Goal: Download file/media

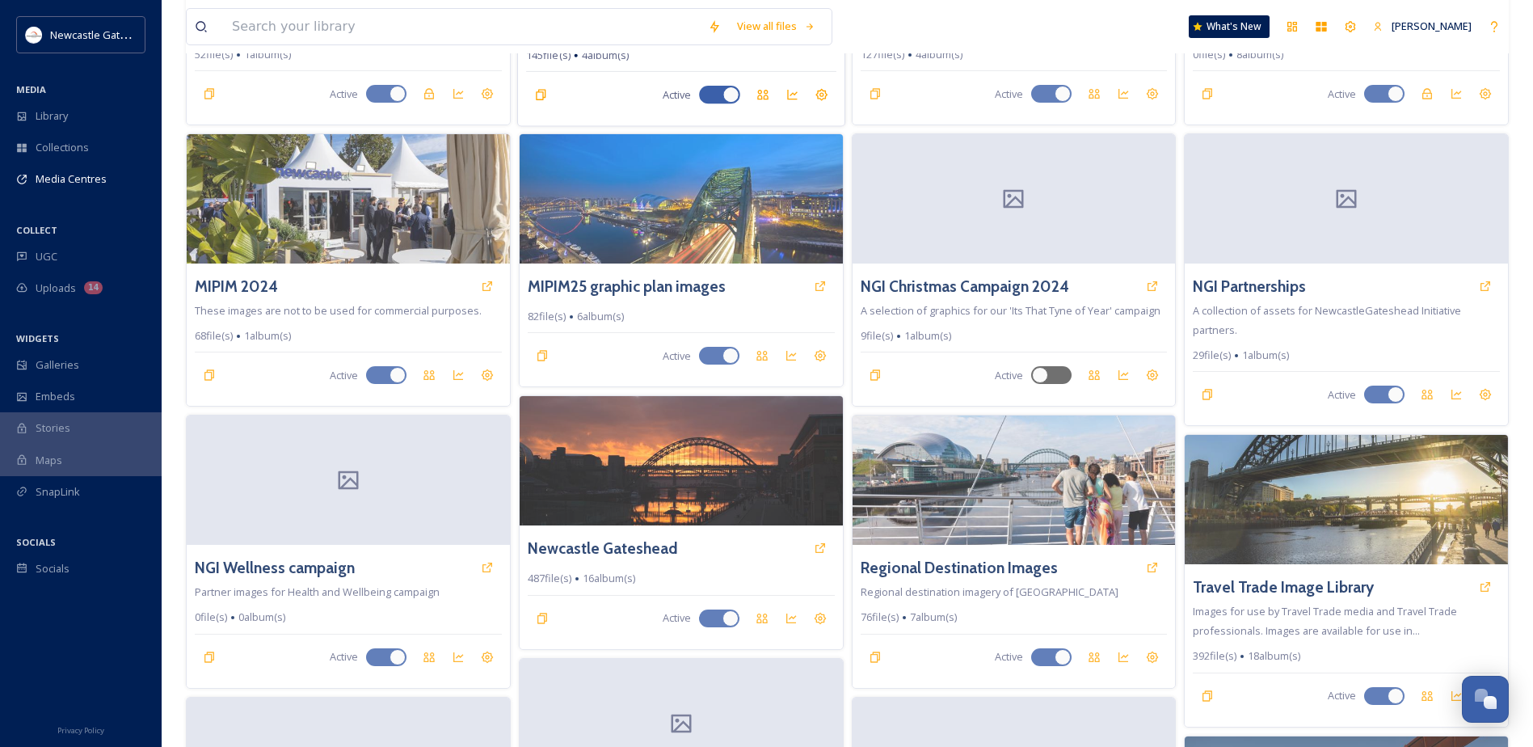
scroll to position [323, 0]
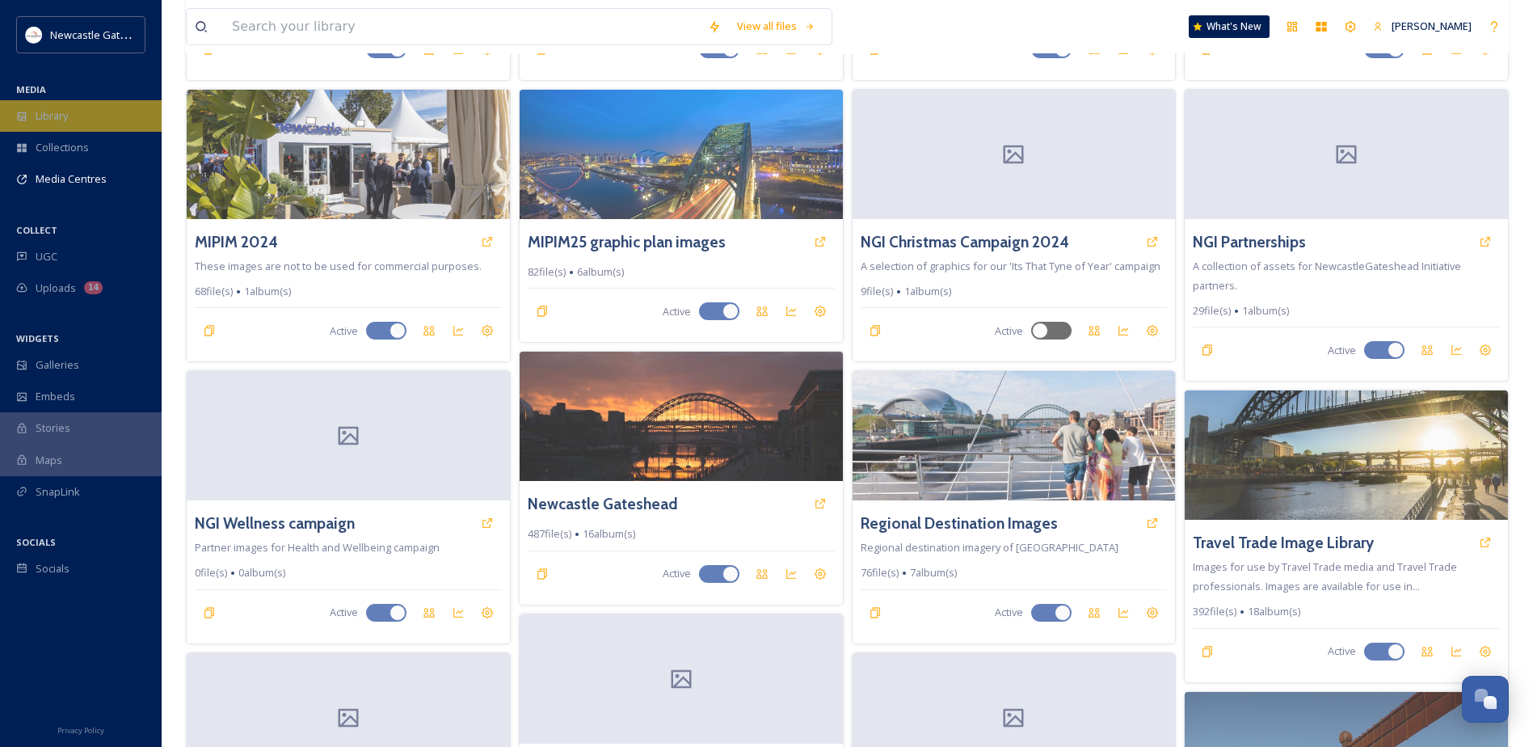
click at [50, 116] on span "Library" at bounding box center [52, 115] width 32 height 15
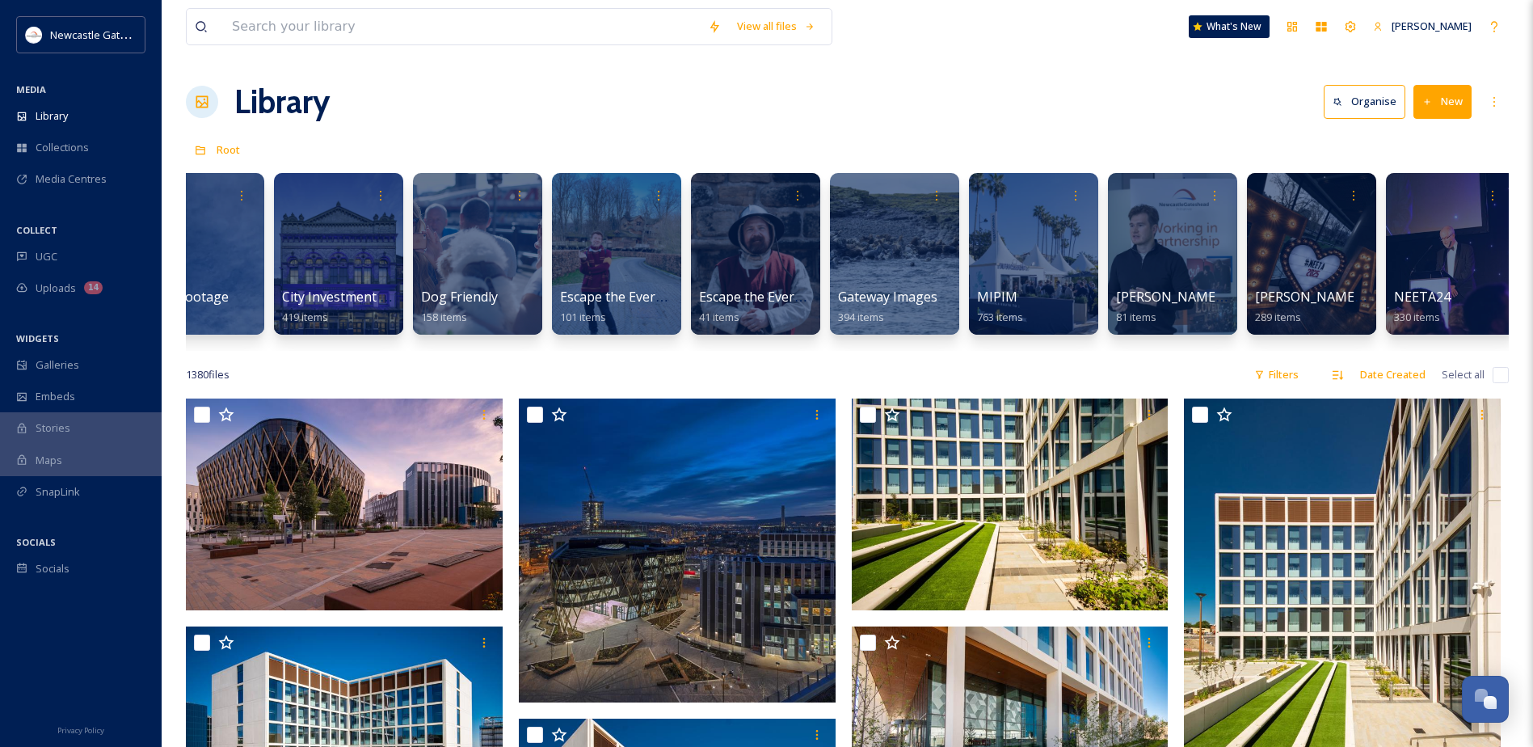
scroll to position [0, 896]
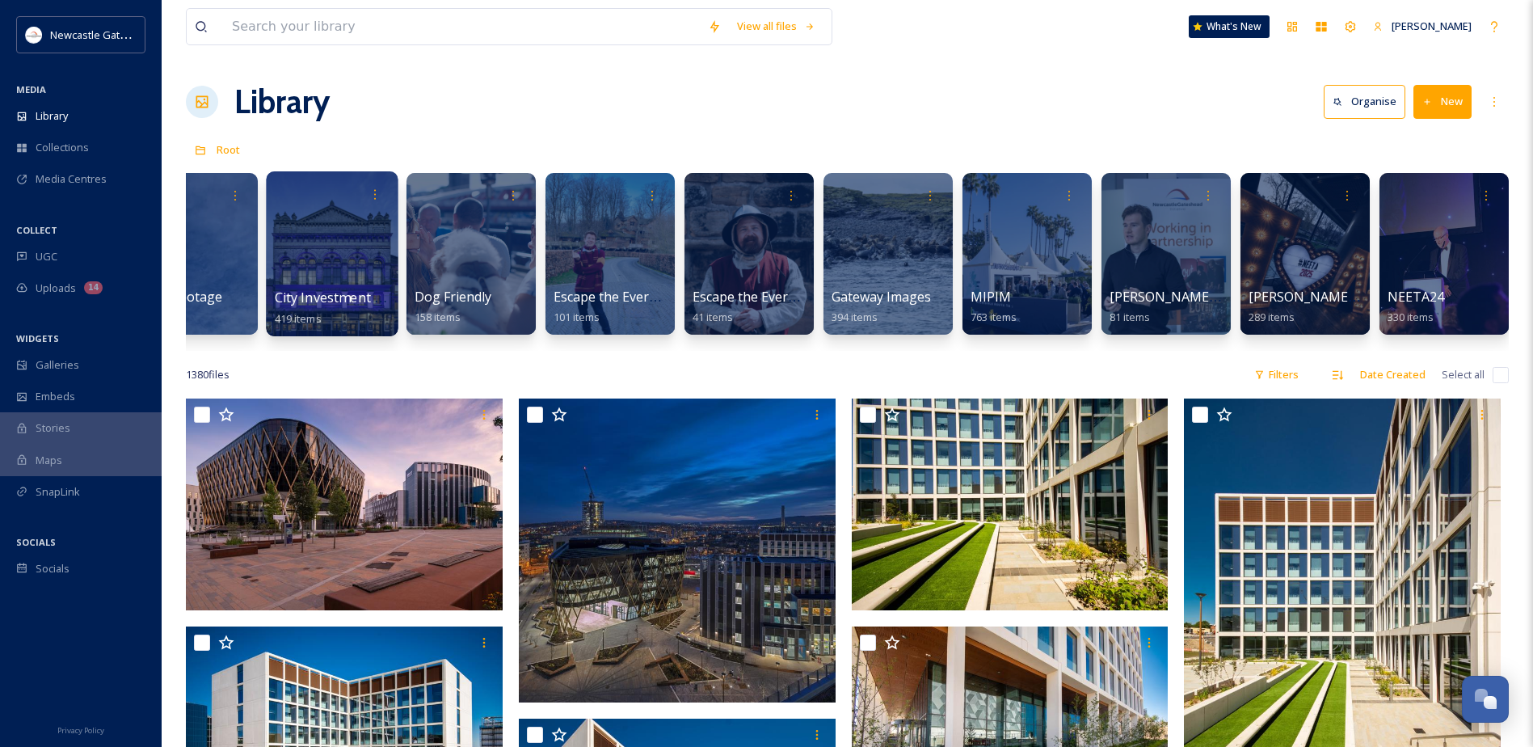
click at [366, 253] on div at bounding box center [332, 253] width 132 height 165
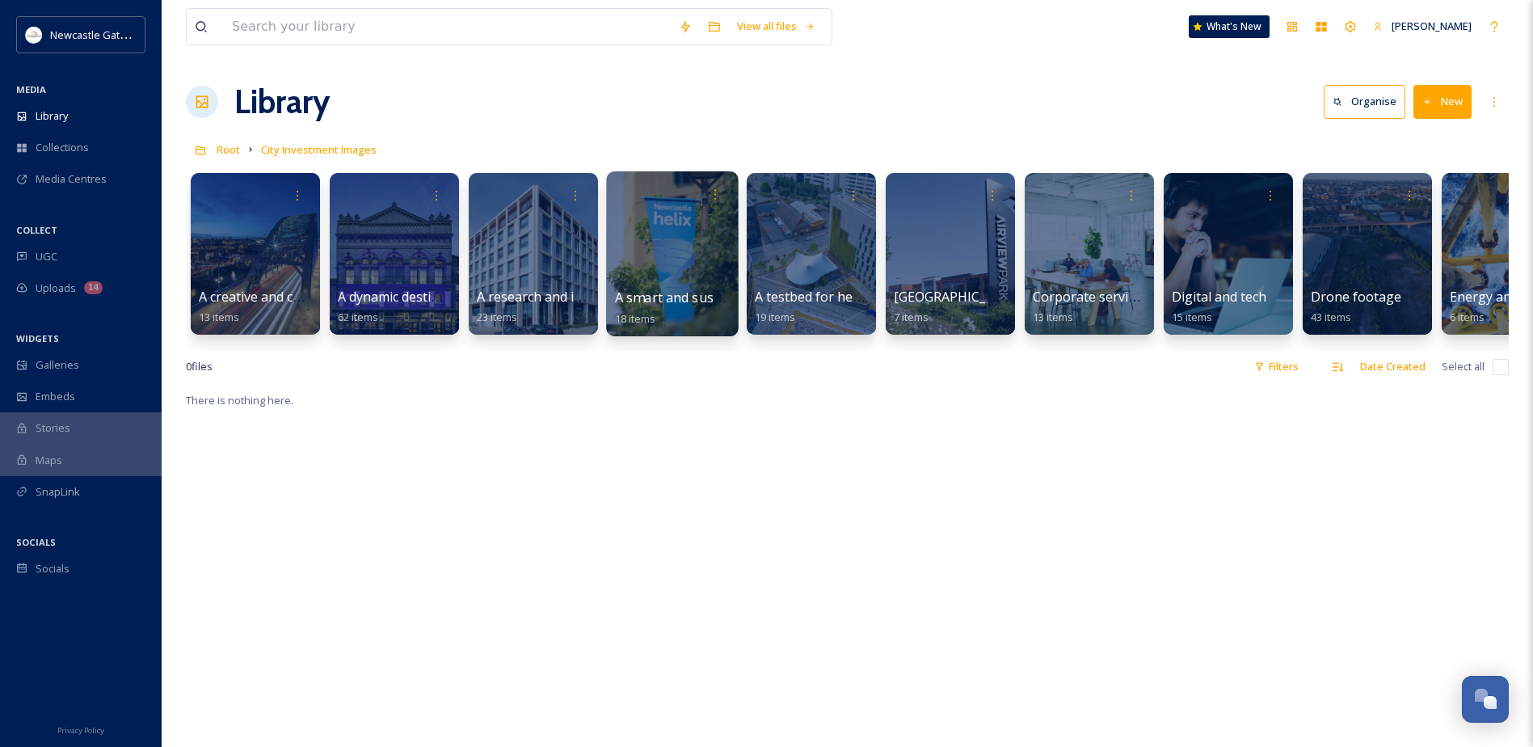
click at [650, 282] on div at bounding box center [672, 253] width 132 height 165
click at [802, 268] on div at bounding box center [811, 253] width 132 height 165
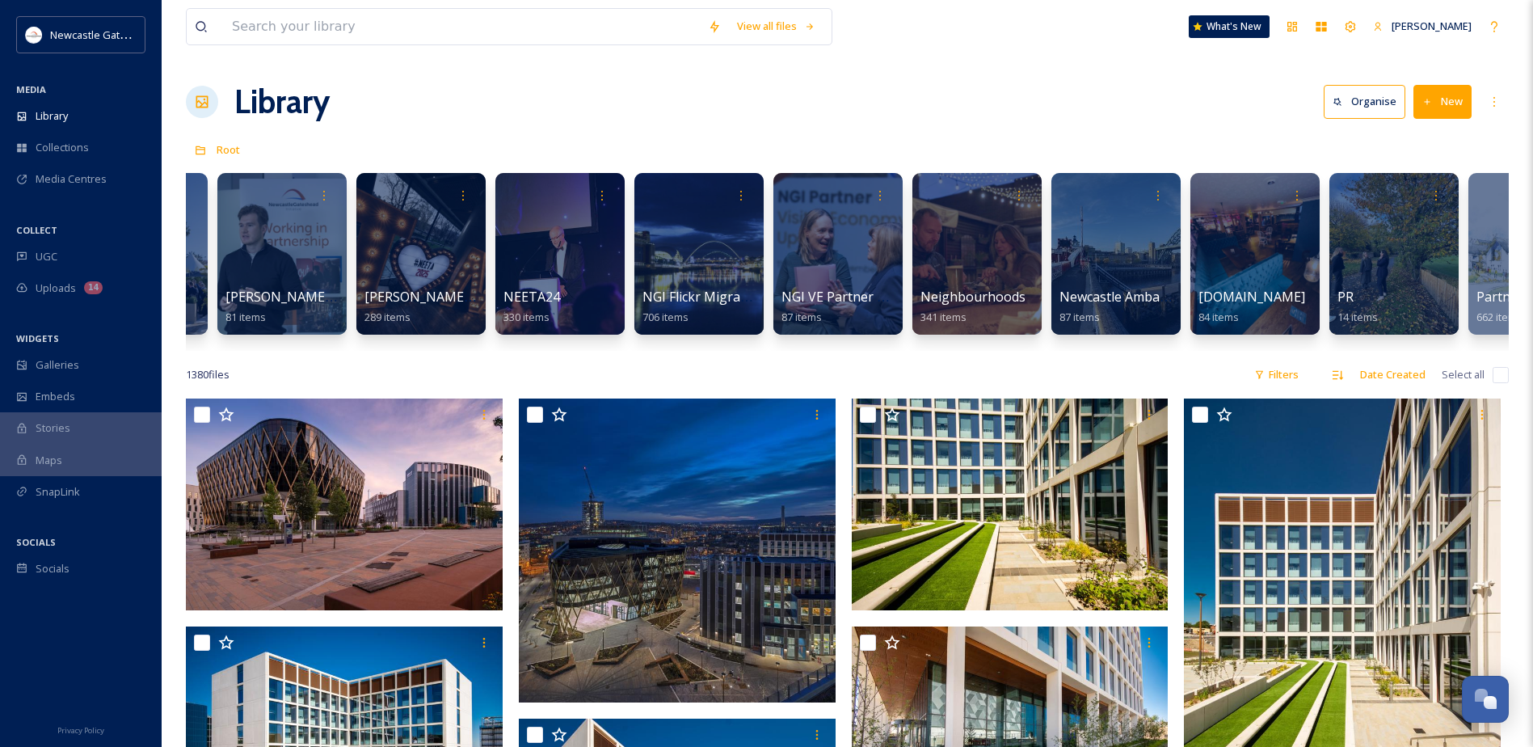
scroll to position [0, 1786]
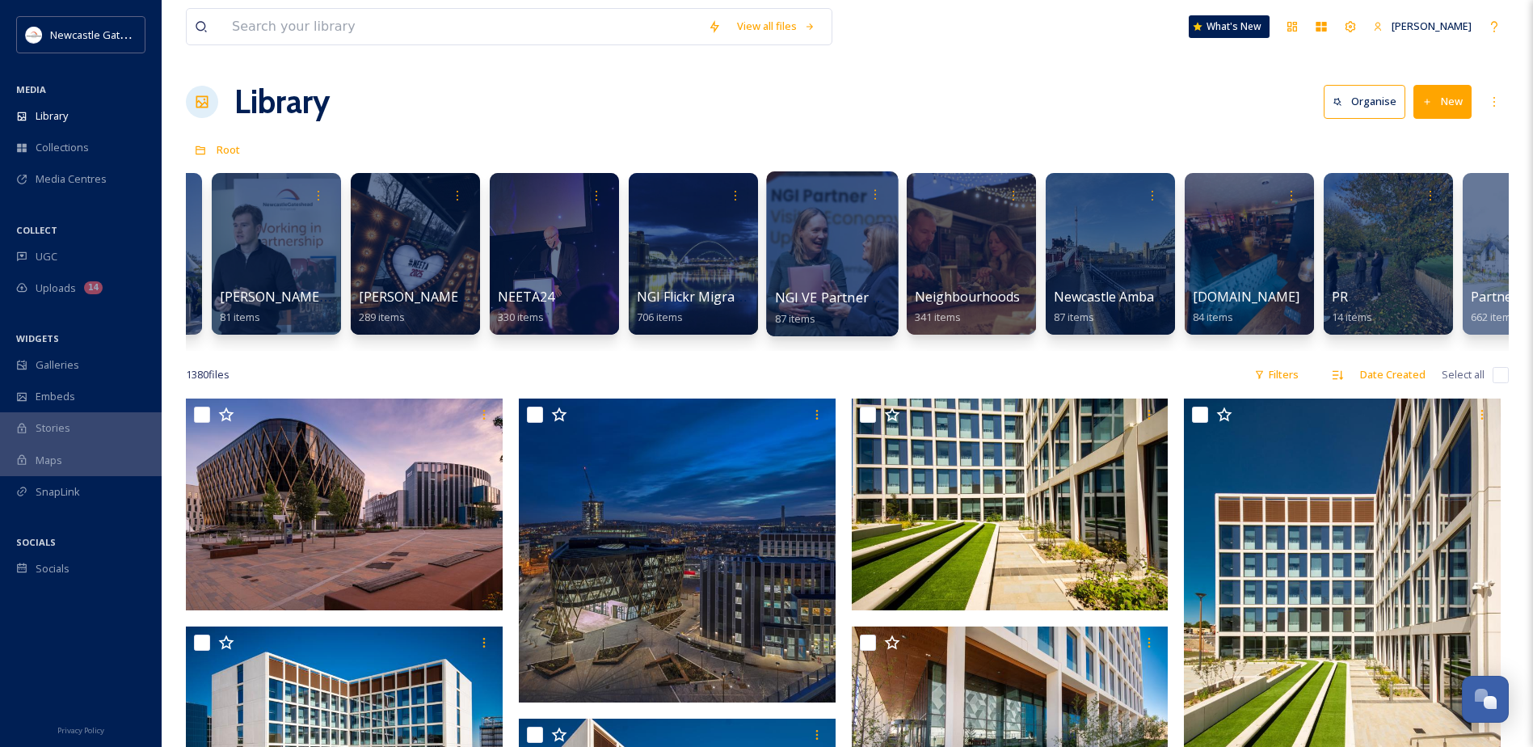
click at [831, 217] on div at bounding box center [832, 253] width 132 height 165
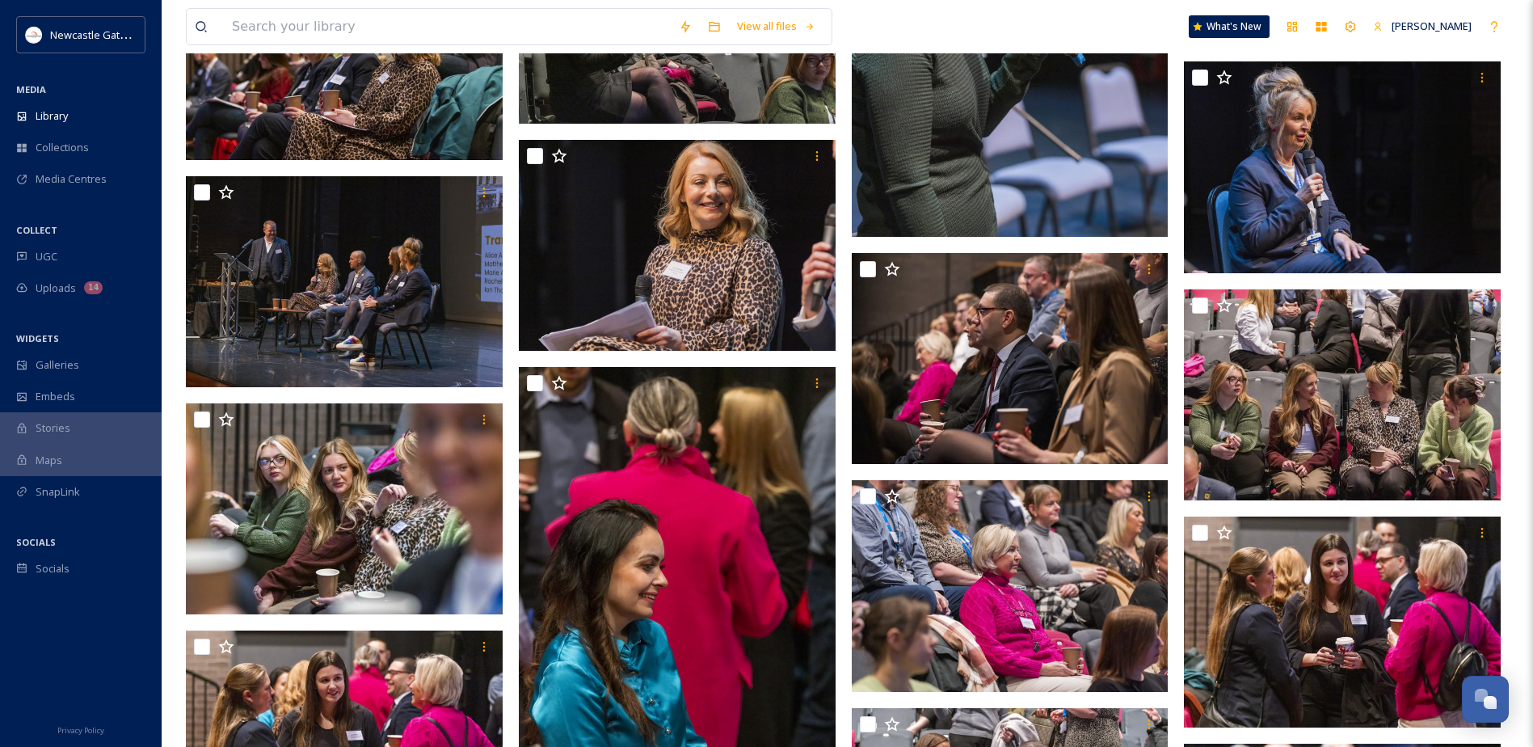
scroll to position [1847, 0]
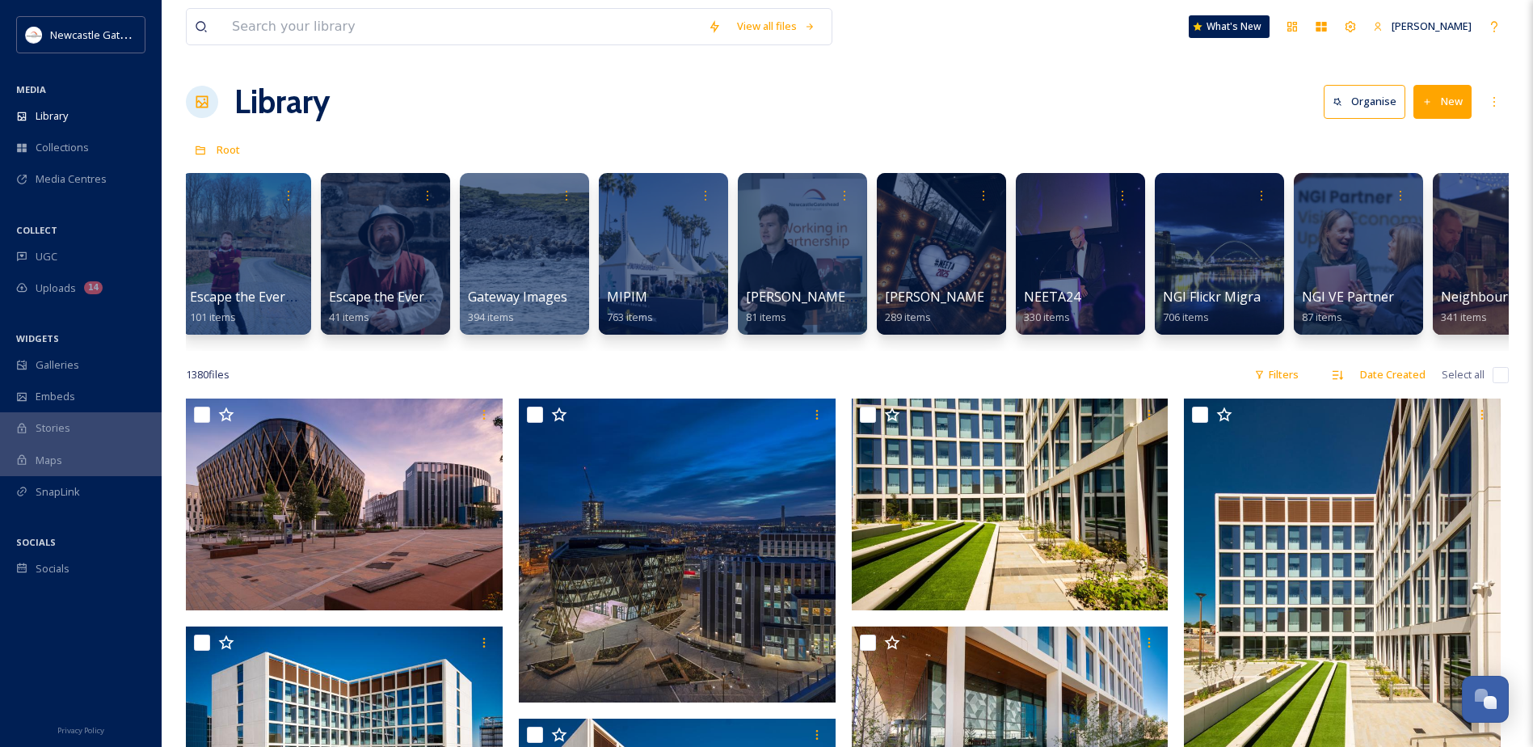
scroll to position [0, 1673]
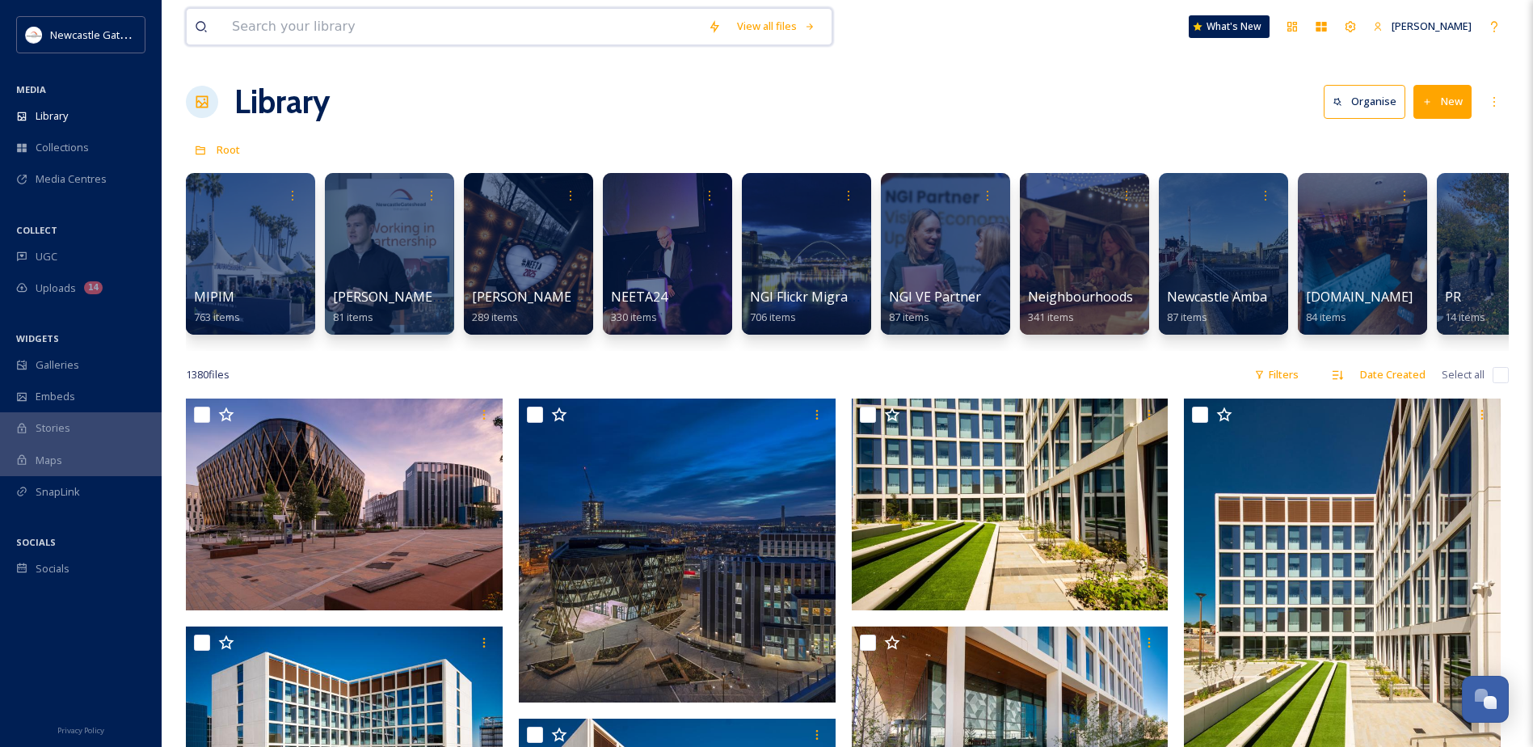
click at [512, 28] on input at bounding box center [462, 27] width 476 height 36
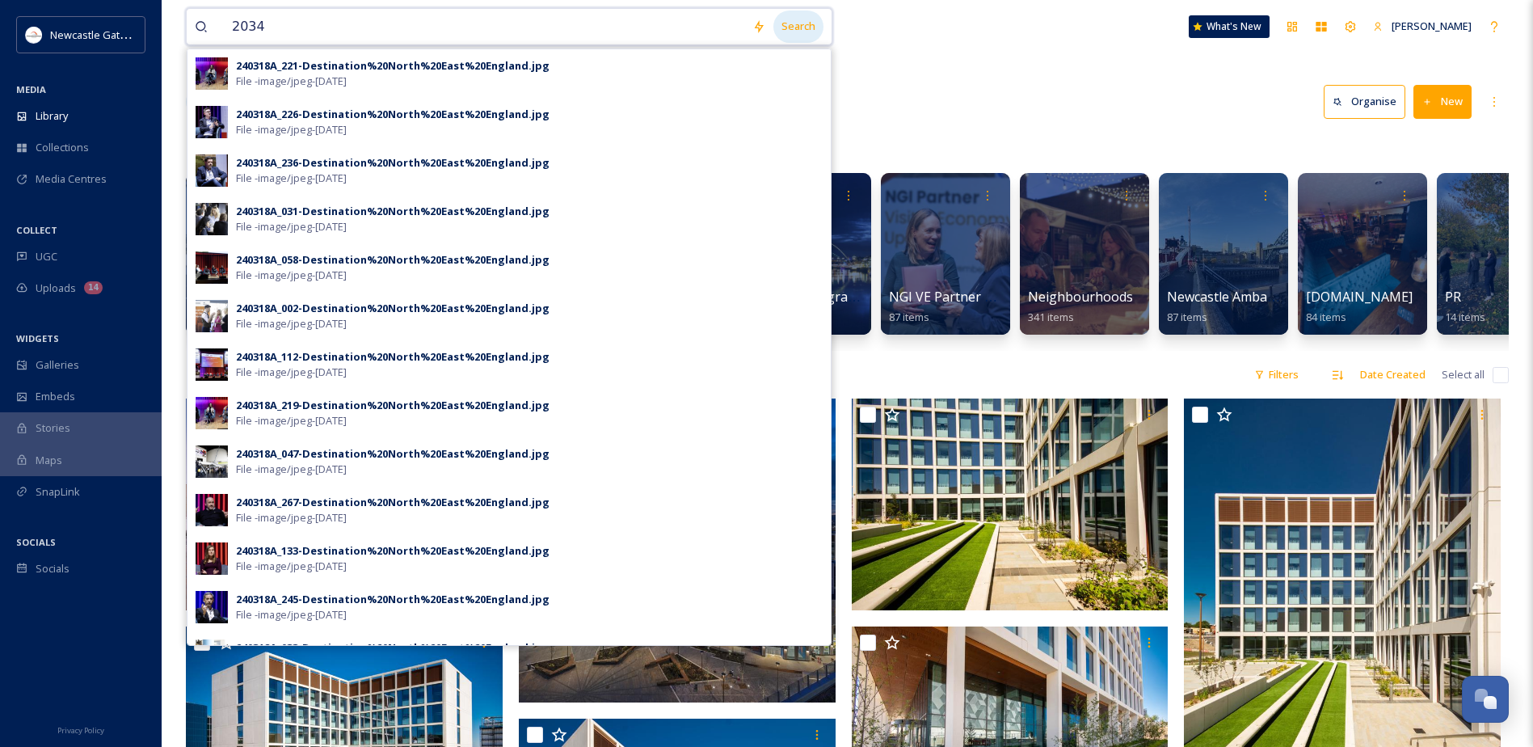
type input "2034"
click at [794, 32] on div "Search" at bounding box center [798, 27] width 50 height 32
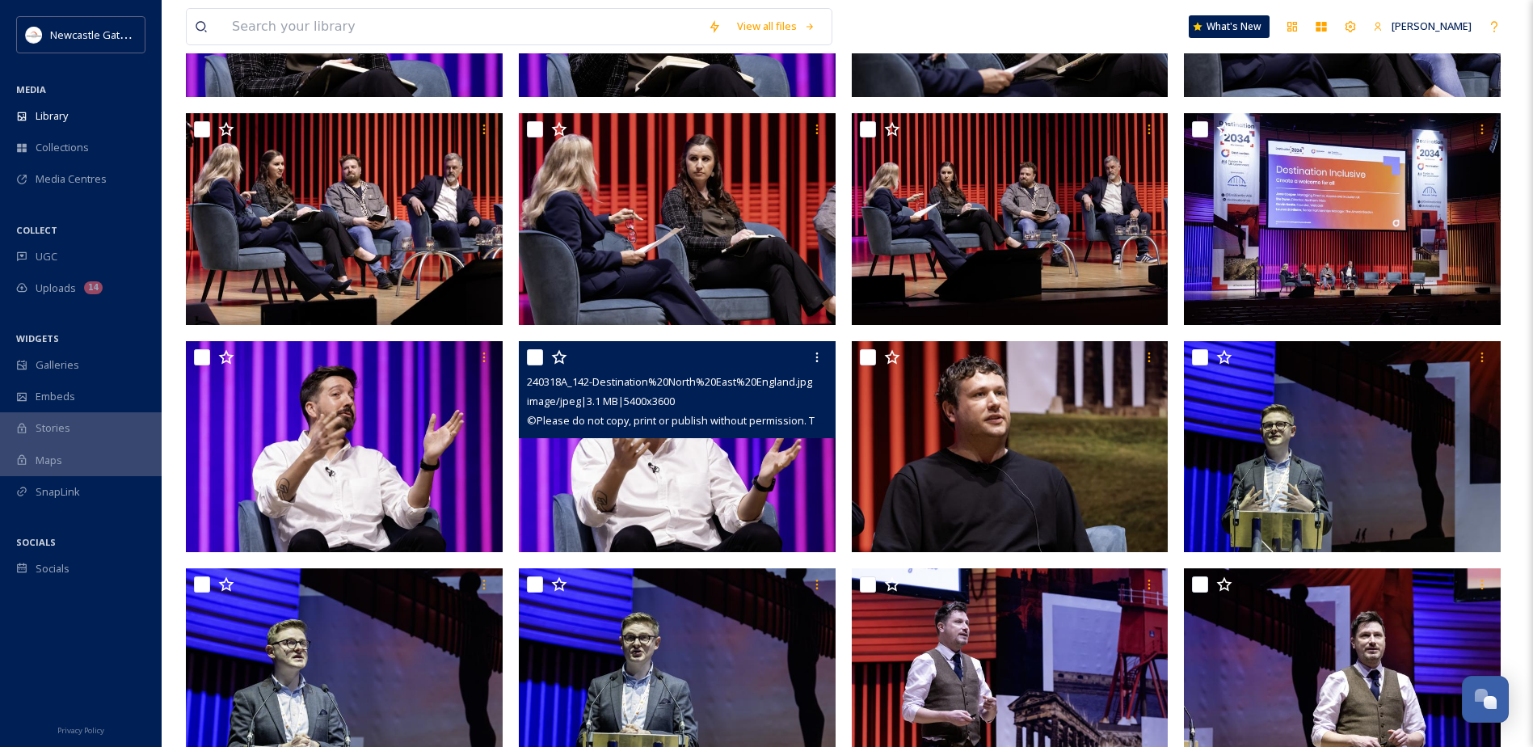
scroll to position [8000, 0]
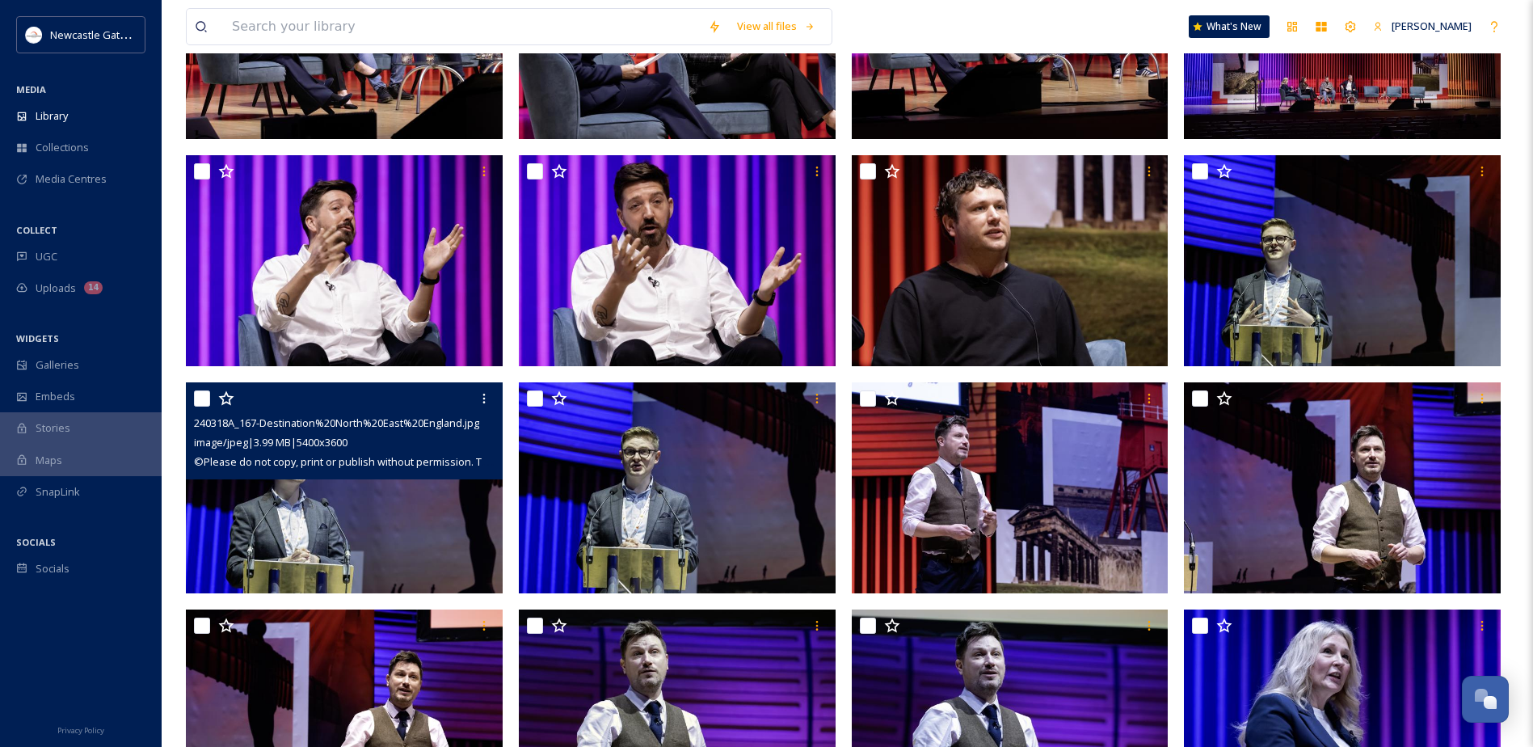
click at [337, 536] on img at bounding box center [344, 488] width 317 height 212
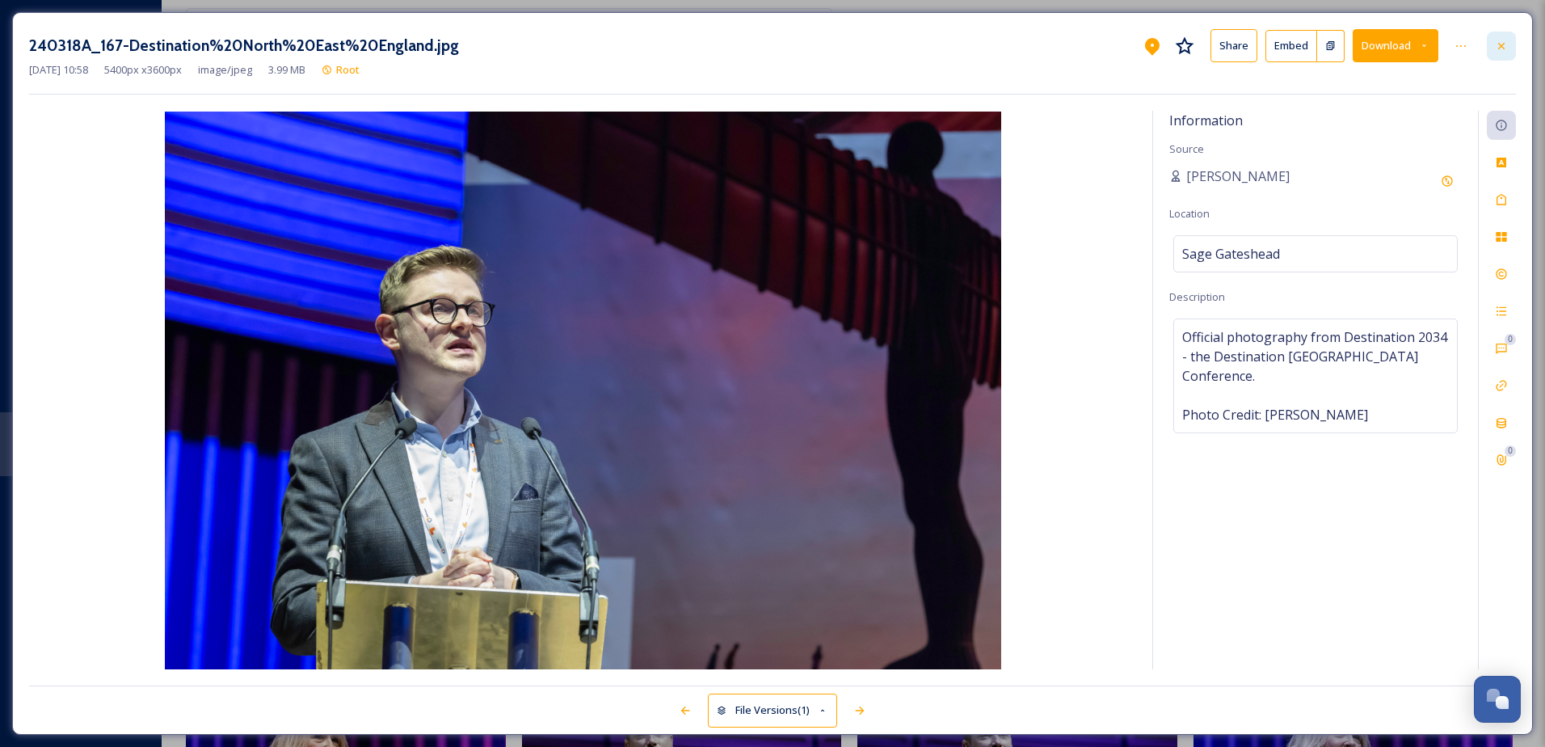
click at [1505, 40] on icon at bounding box center [1501, 46] width 13 height 13
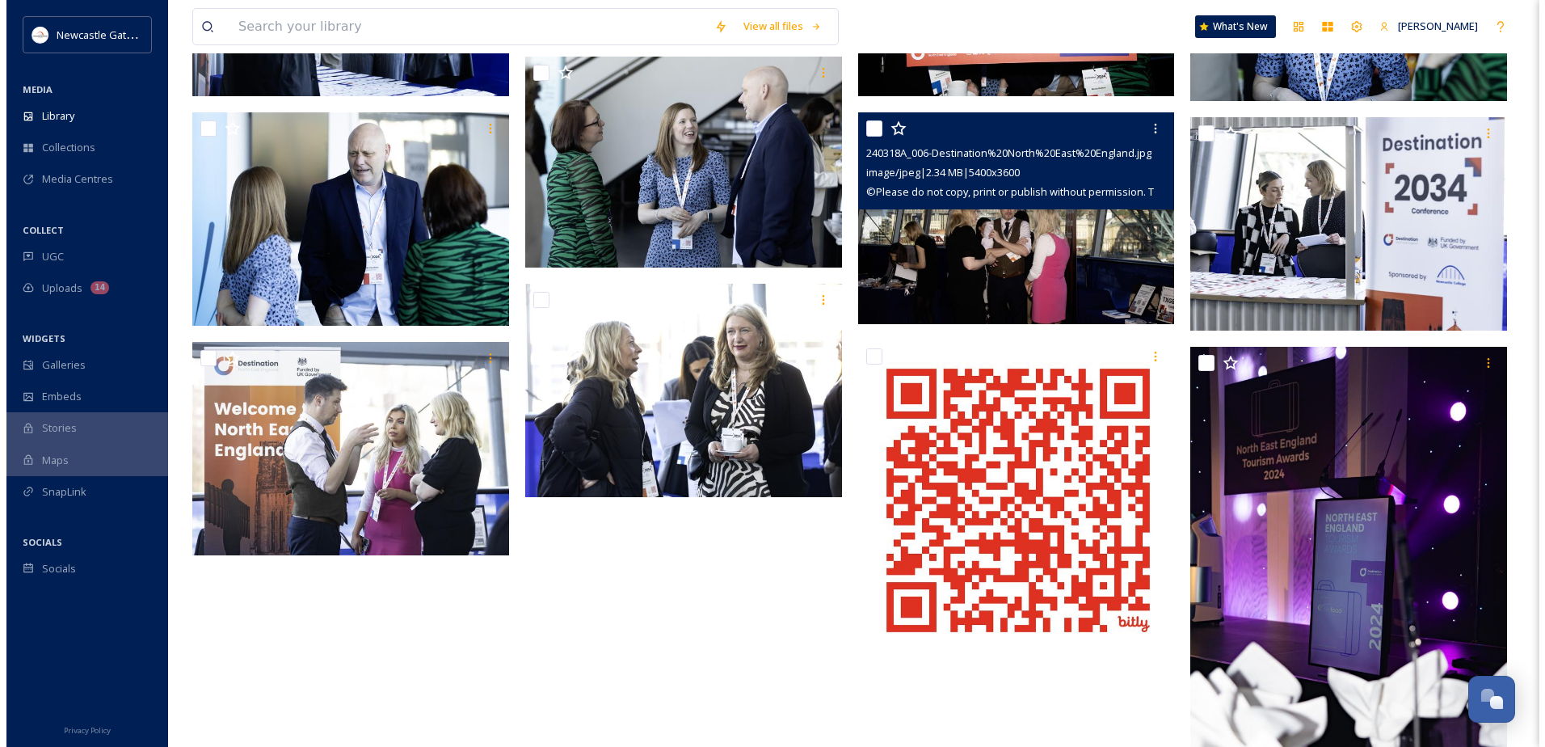
scroll to position [15793, 0]
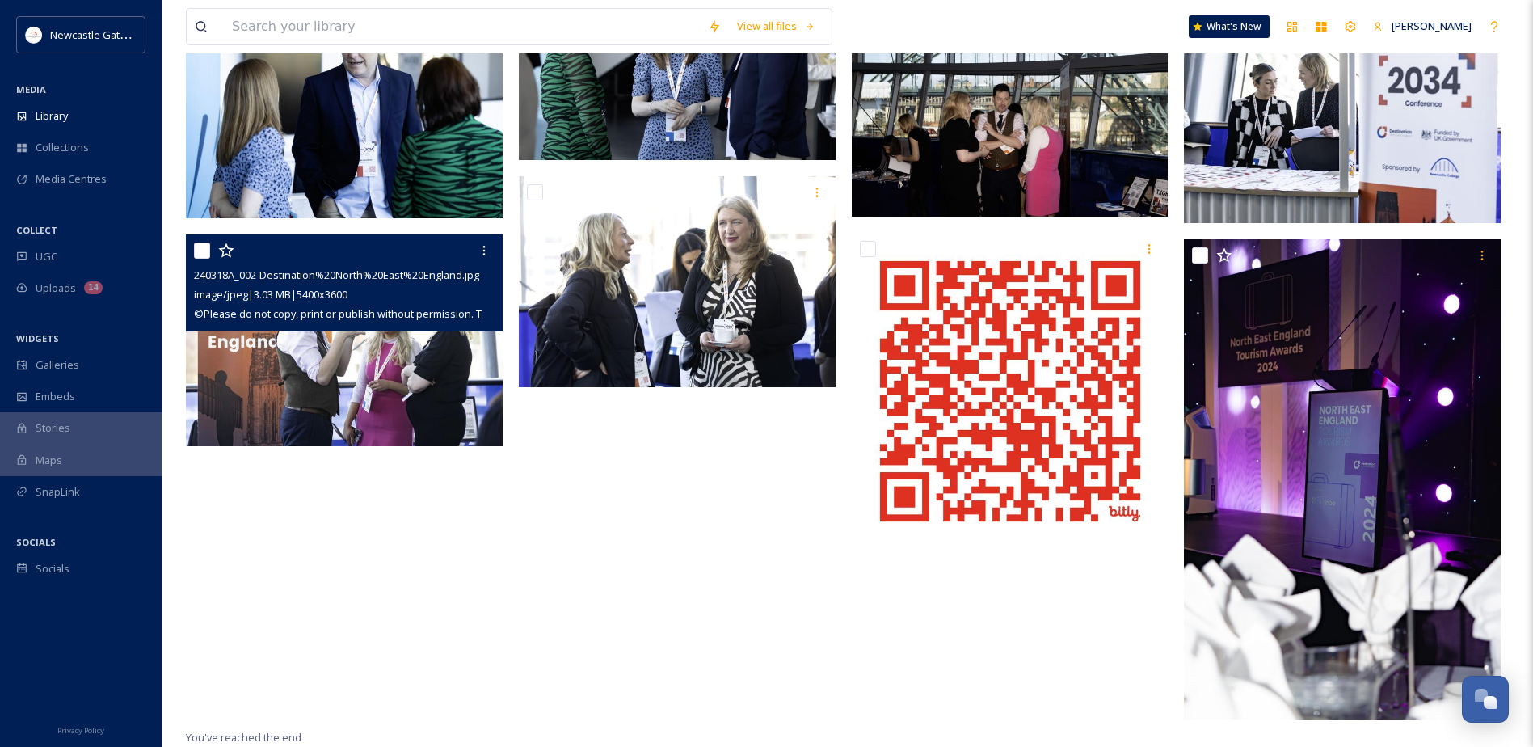
click at [403, 388] on img at bounding box center [344, 340] width 317 height 212
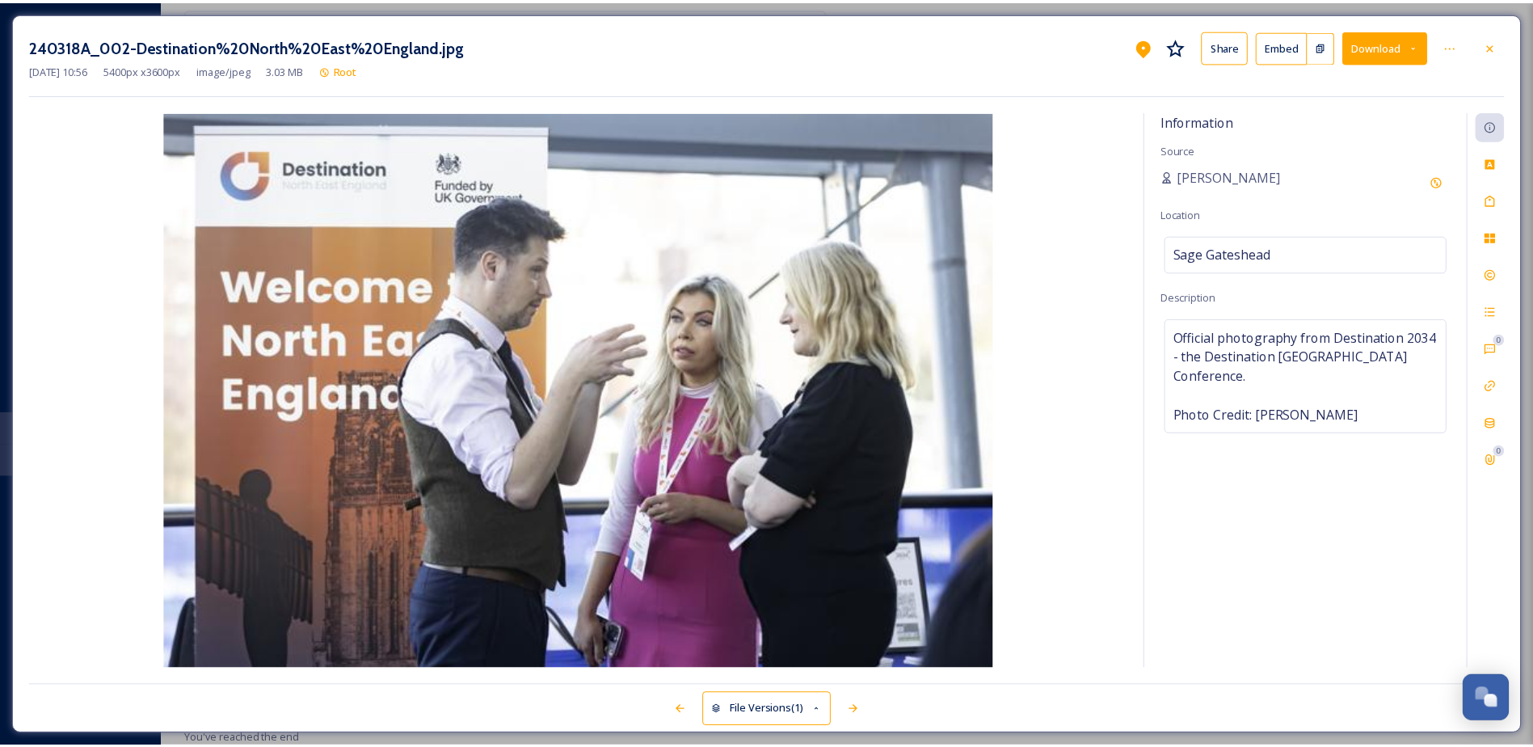
scroll to position [15794, 0]
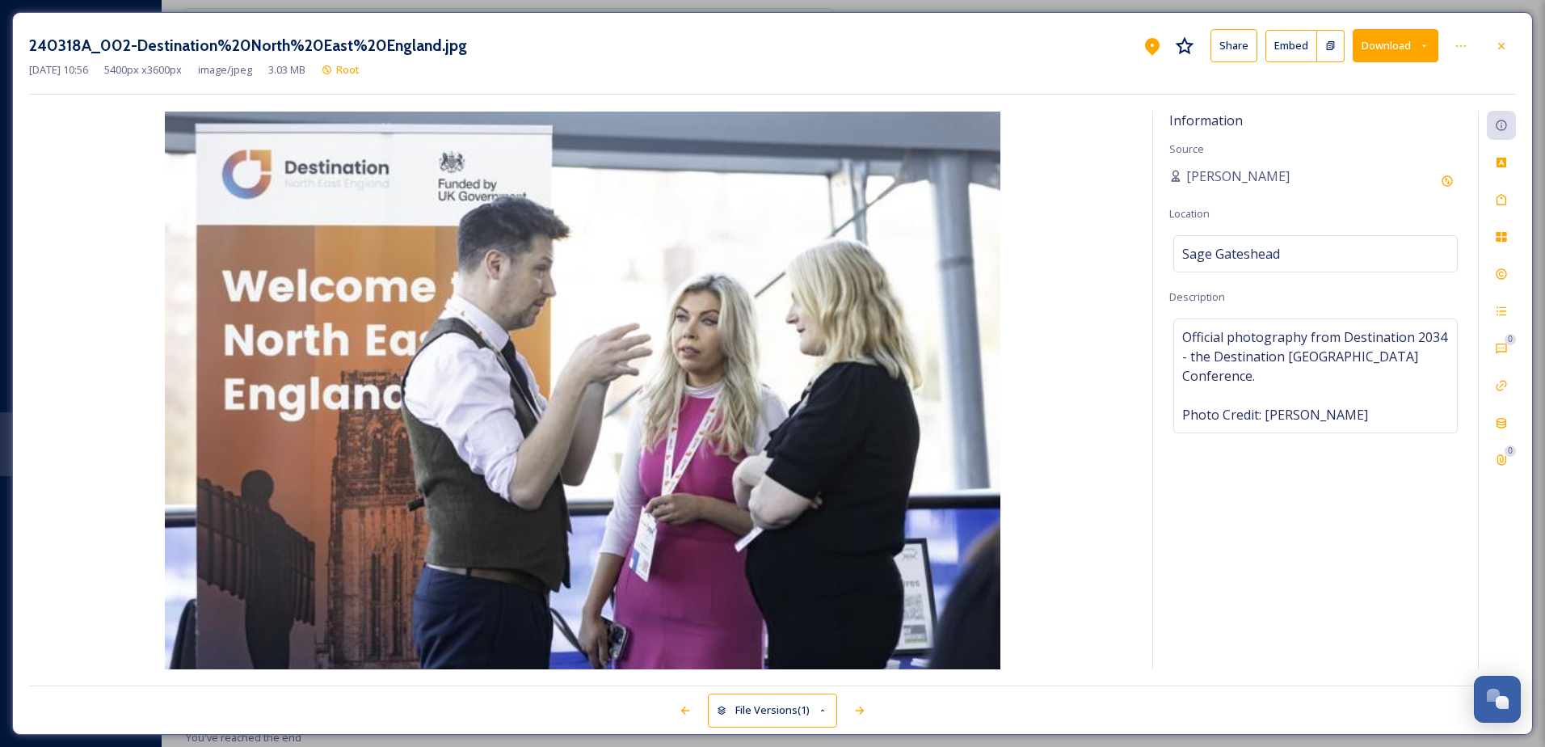
click at [1396, 32] on button "Download" at bounding box center [1396, 45] width 86 height 33
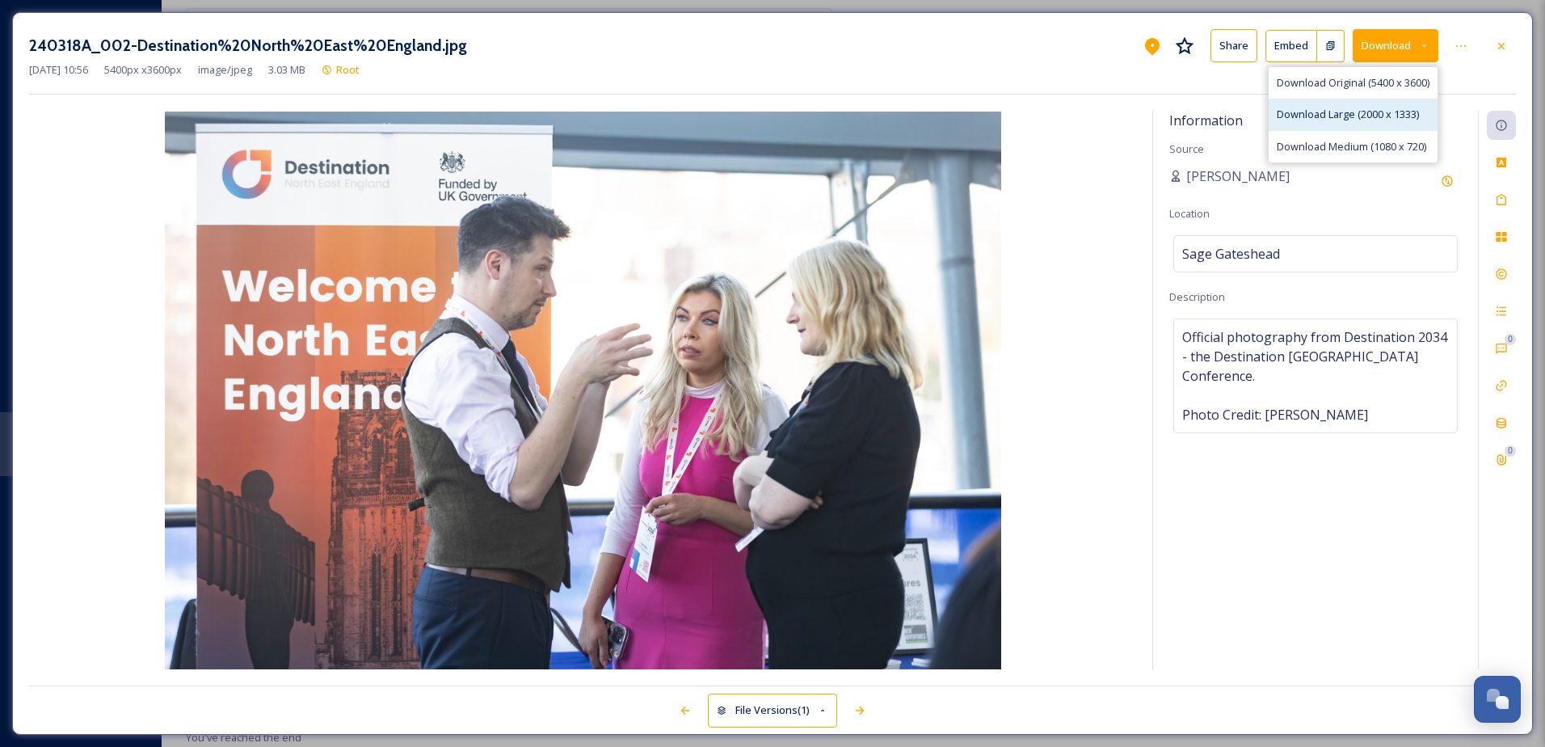
click at [1314, 113] on span "Download Large (2000 x 1333)" at bounding box center [1348, 114] width 142 height 15
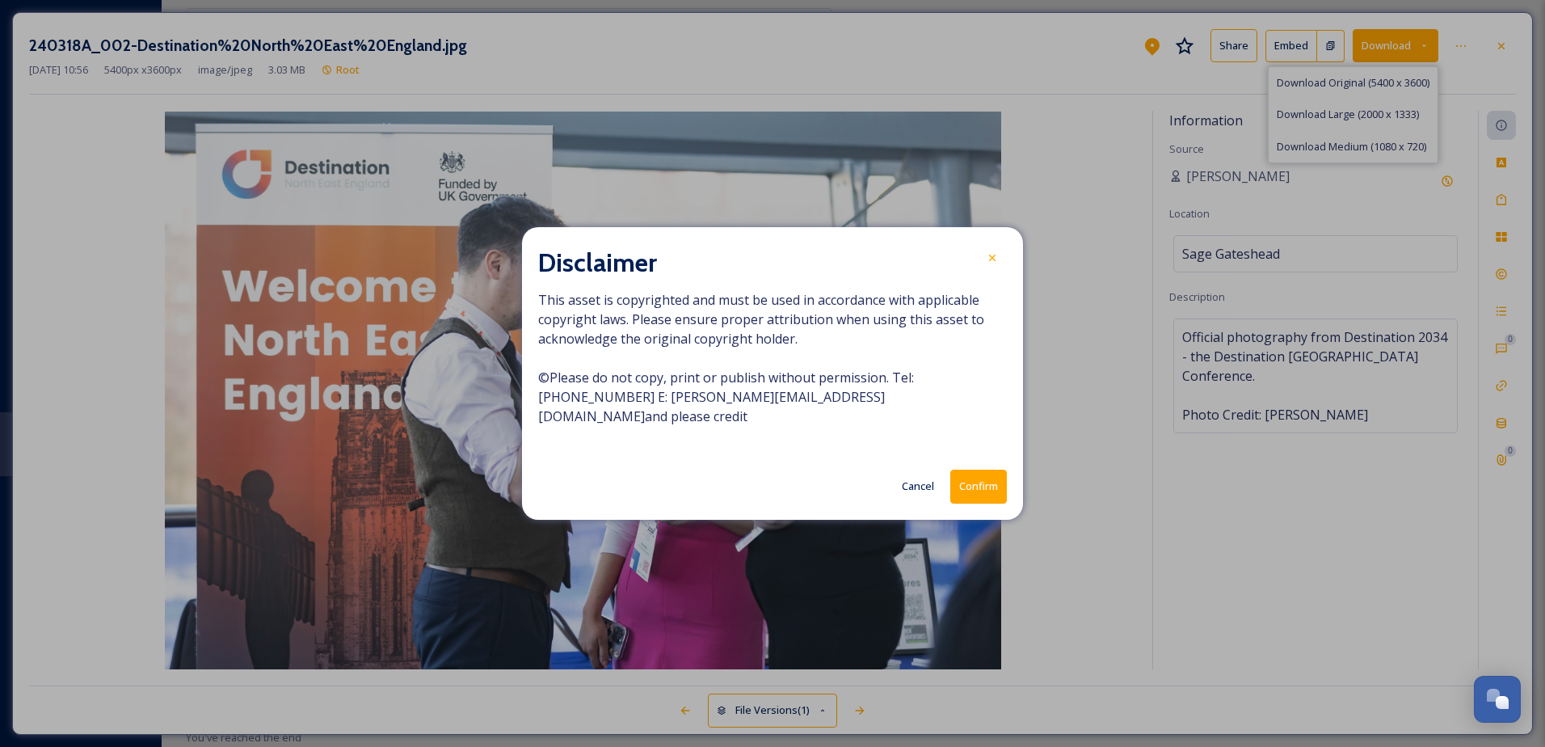
click at [990, 476] on button "Confirm" at bounding box center [978, 486] width 57 height 33
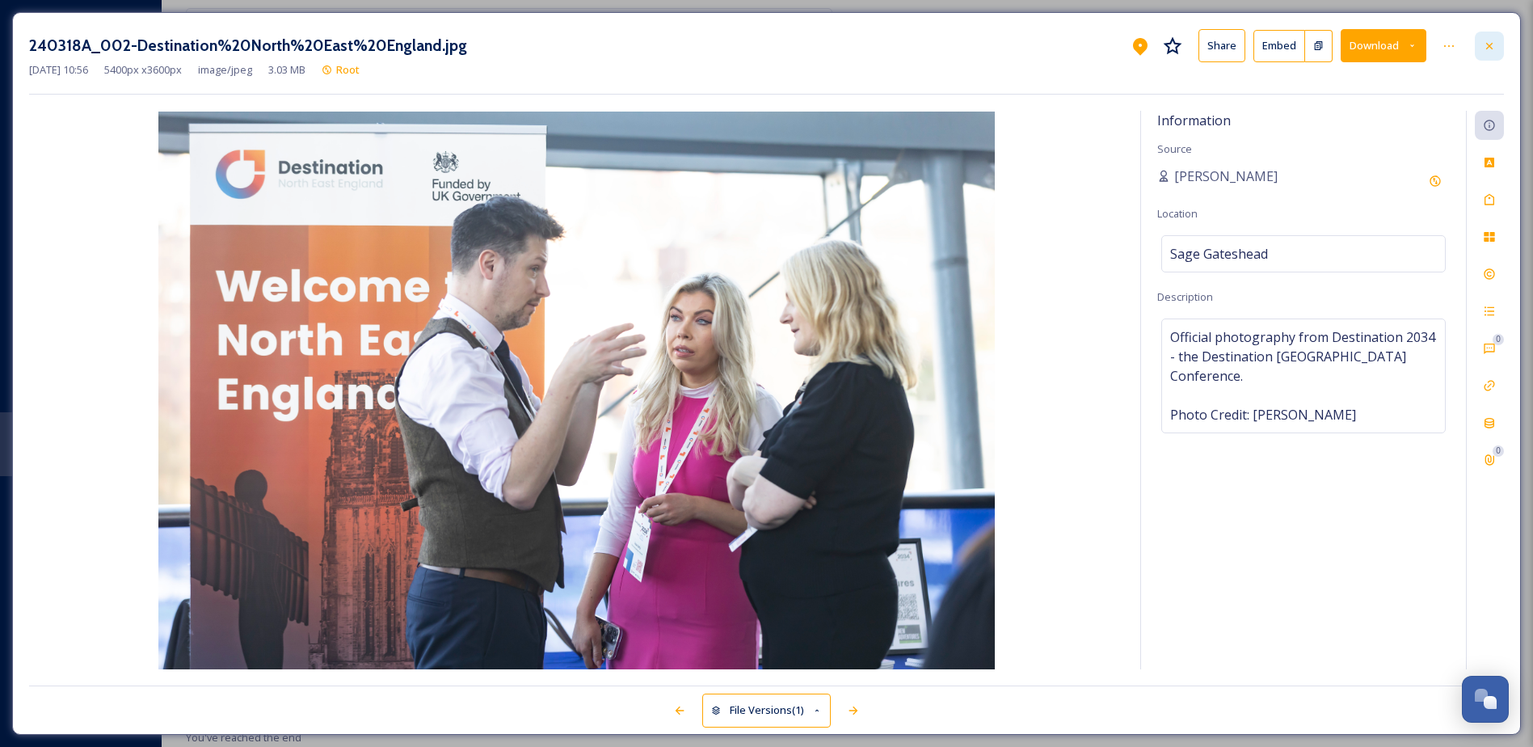
click at [1489, 51] on icon at bounding box center [1489, 46] width 13 height 13
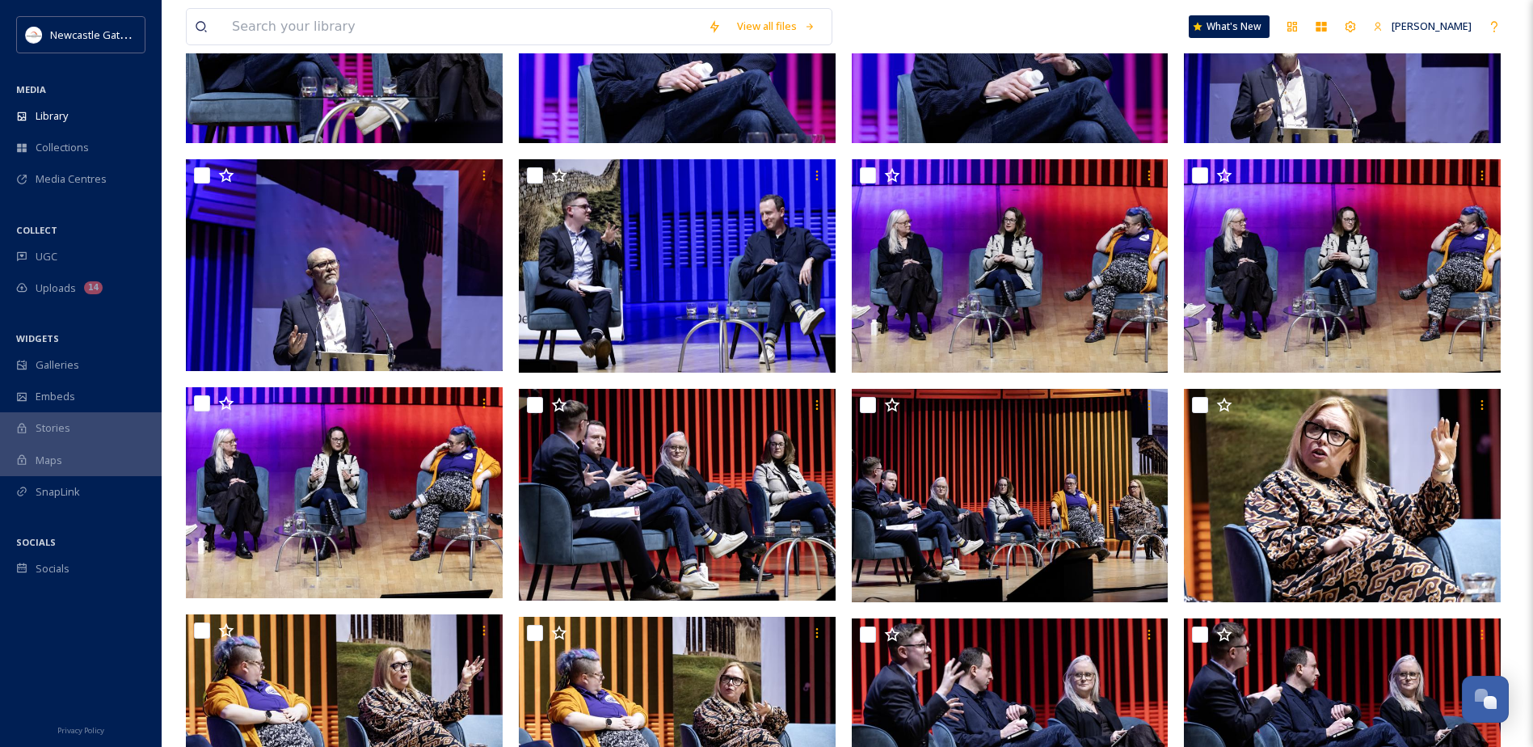
scroll to position [11269, 0]
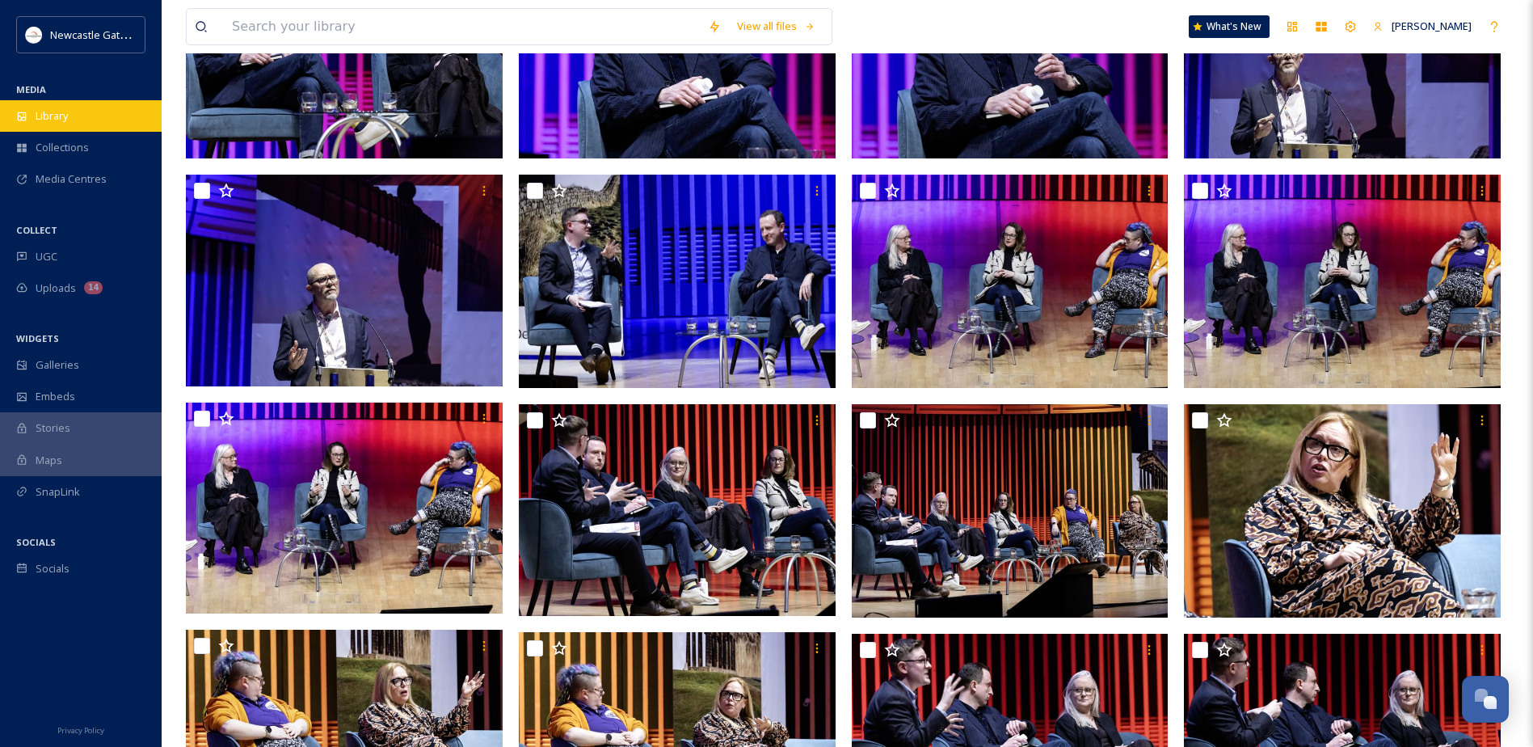
click at [57, 106] on div "Library" at bounding box center [81, 116] width 162 height 32
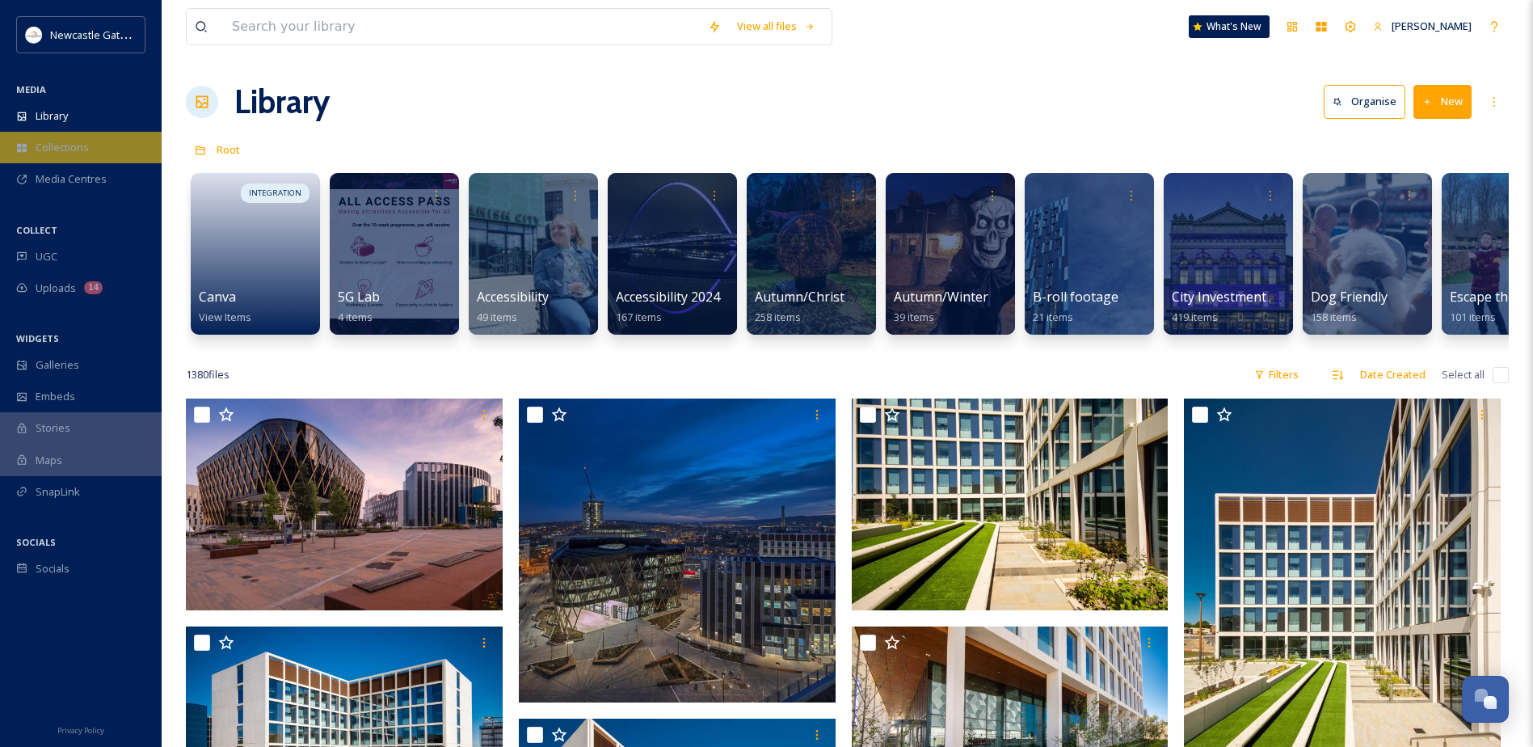
click at [67, 141] on span "Collections" at bounding box center [62, 147] width 53 height 15
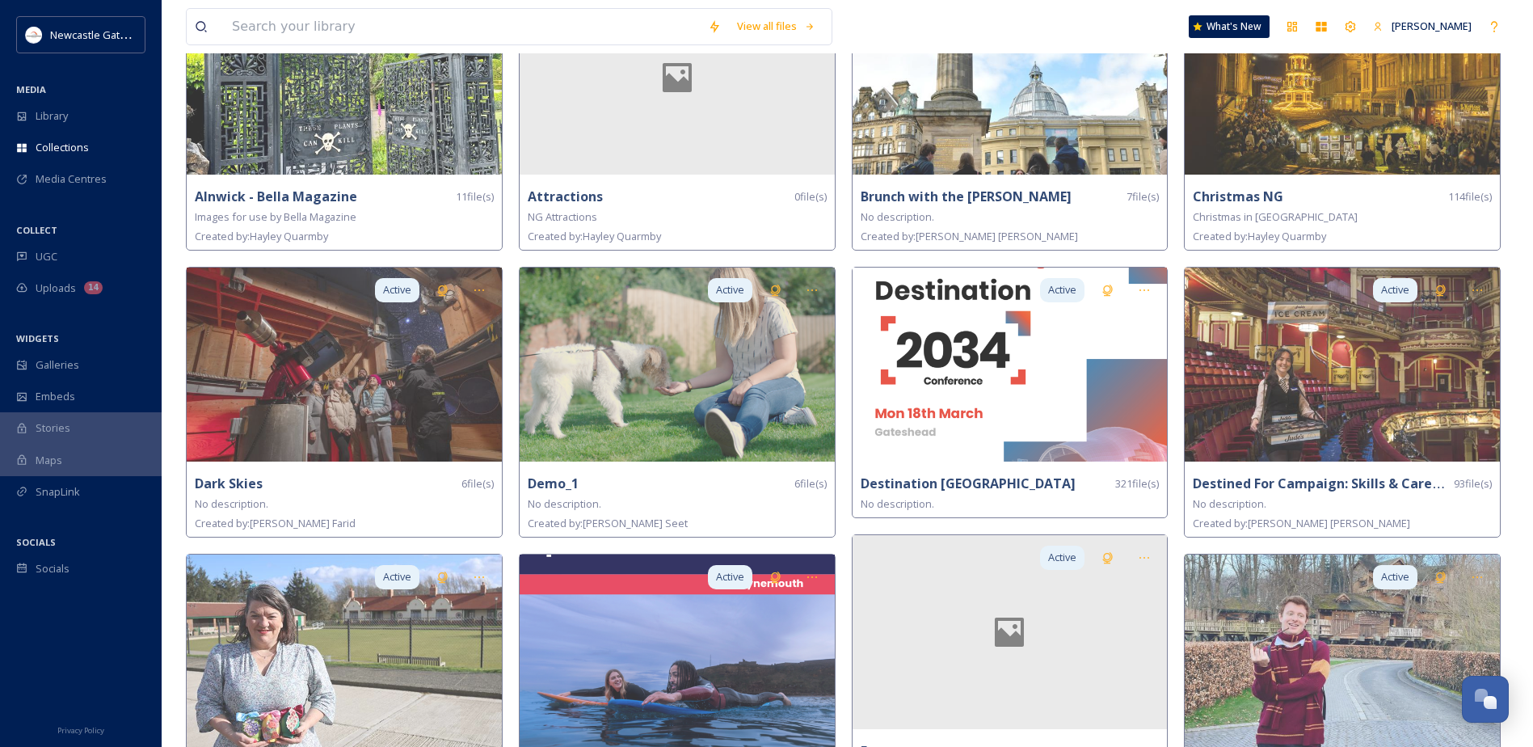
scroll to position [485, 0]
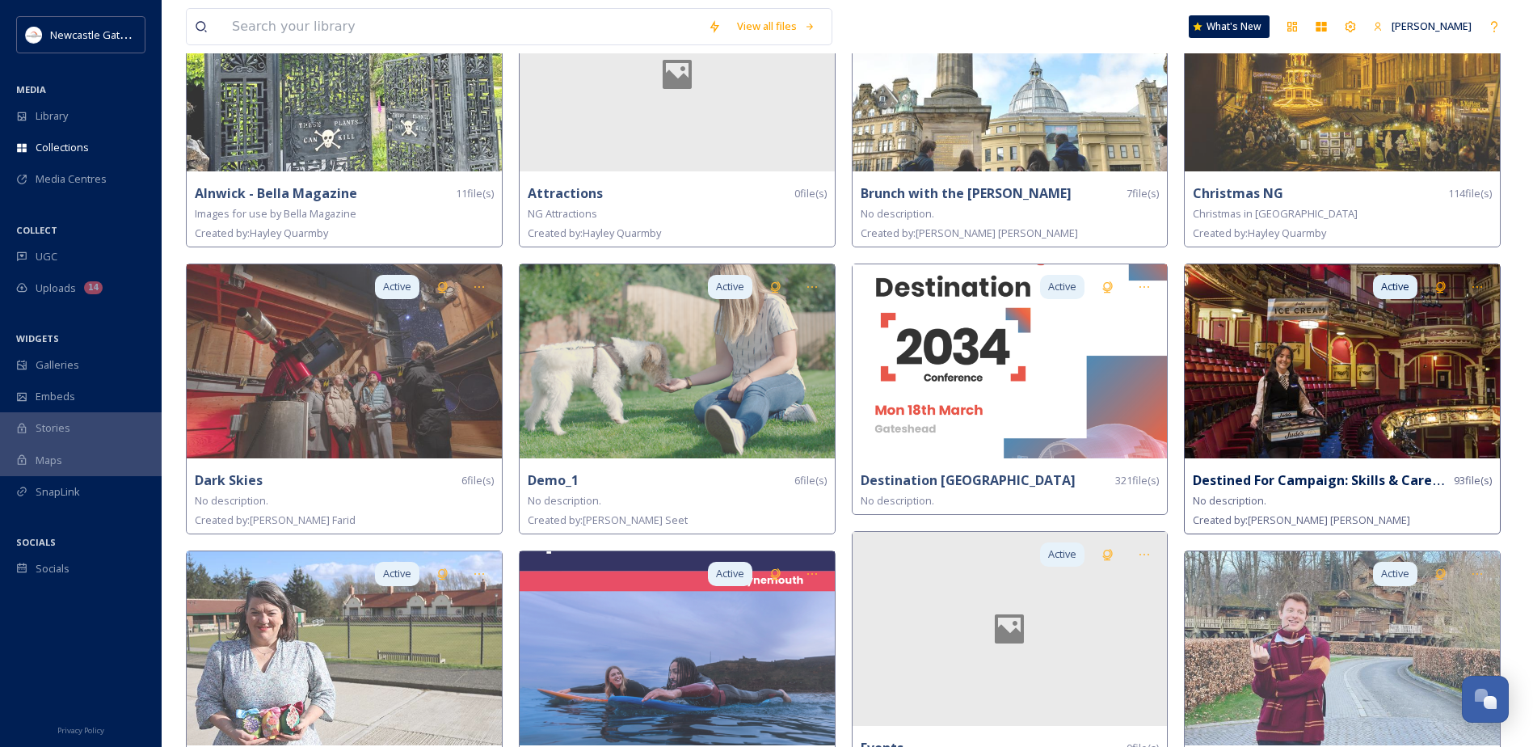
click at [1366, 356] on img at bounding box center [1342, 361] width 315 height 194
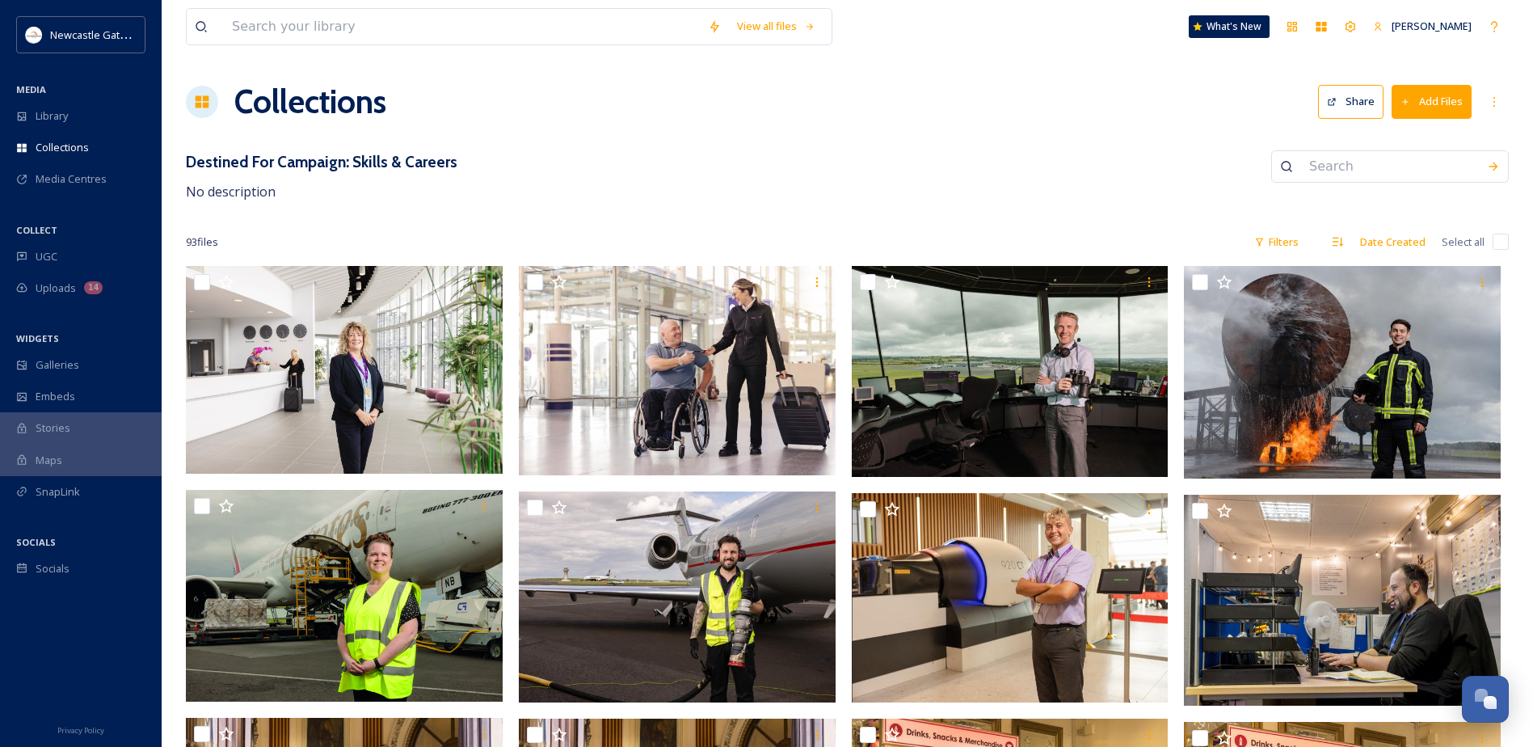
click at [1330, 112] on button "Share" at bounding box center [1350, 101] width 65 height 33
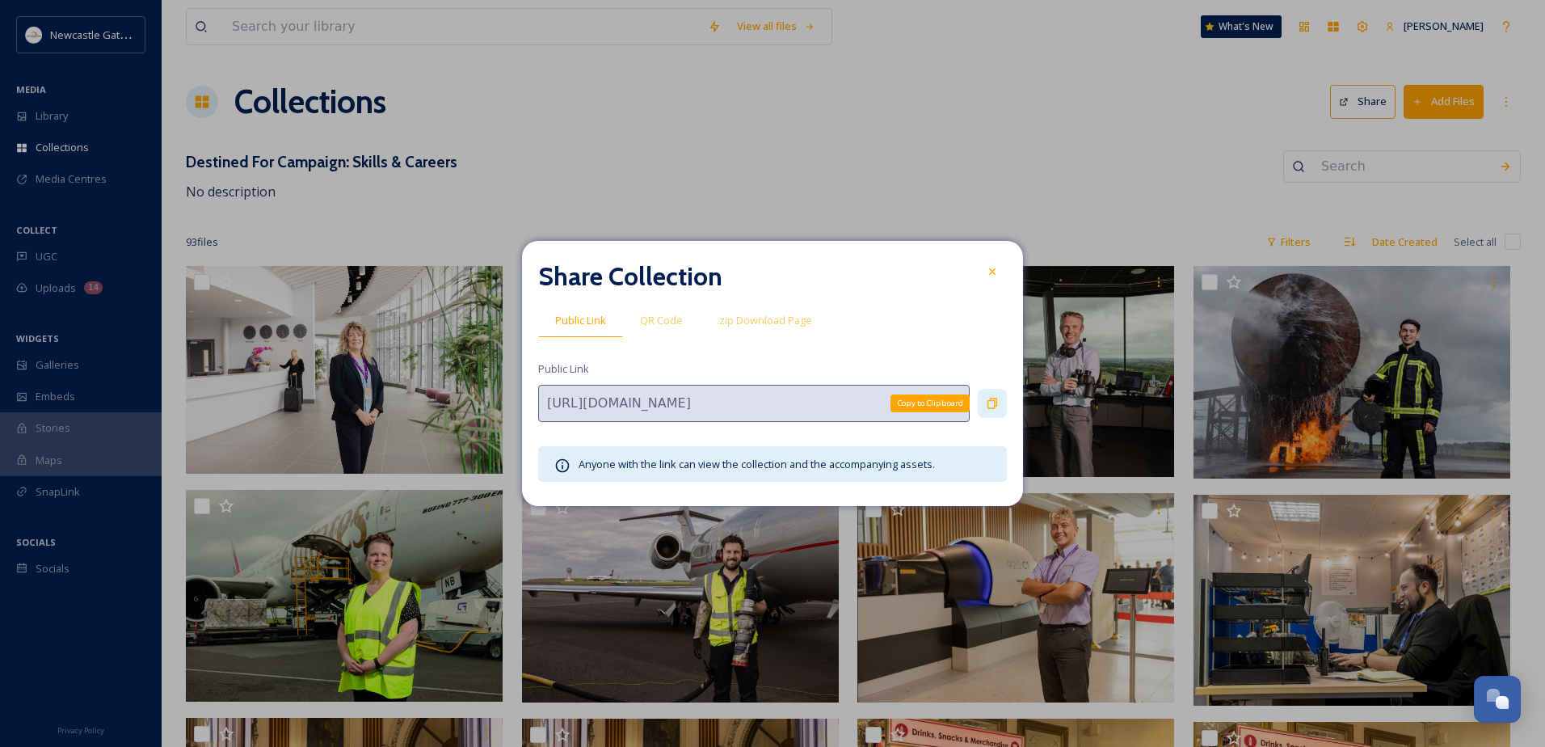
click at [995, 397] on icon at bounding box center [992, 403] width 13 height 13
